Goal: Transaction & Acquisition: Purchase product/service

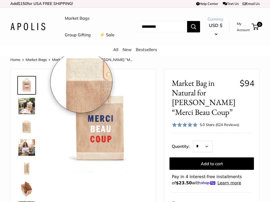
click at [27, 111] on img at bounding box center [26, 106] width 17 height 17
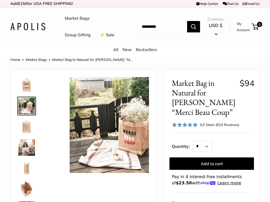
click at [26, 122] on img at bounding box center [26, 126] width 17 height 17
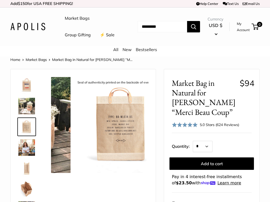
click at [25, 135] on img at bounding box center [26, 126] width 17 height 17
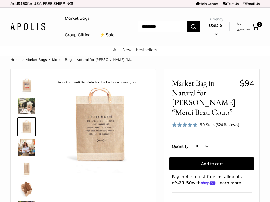
click at [25, 145] on img at bounding box center [26, 147] width 17 height 17
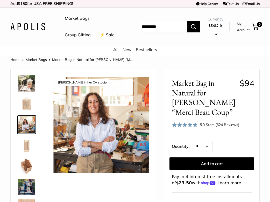
click at [25, 145] on img at bounding box center [26, 145] width 17 height 17
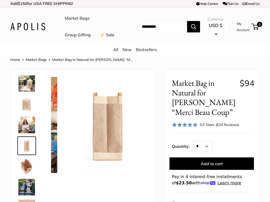
scroll to position [33, 0]
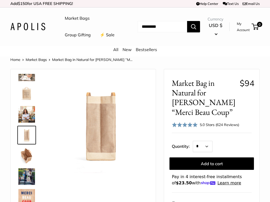
click at [27, 150] on img at bounding box center [26, 155] width 17 height 17
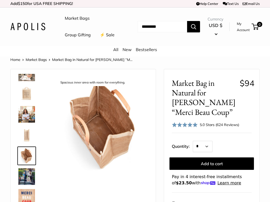
click at [27, 179] on img at bounding box center [26, 176] width 17 height 17
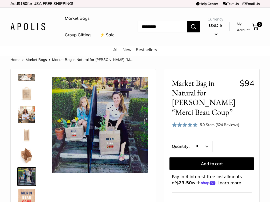
click at [28, 191] on img at bounding box center [26, 197] width 17 height 17
